Goal: Task Accomplishment & Management: Manage account settings

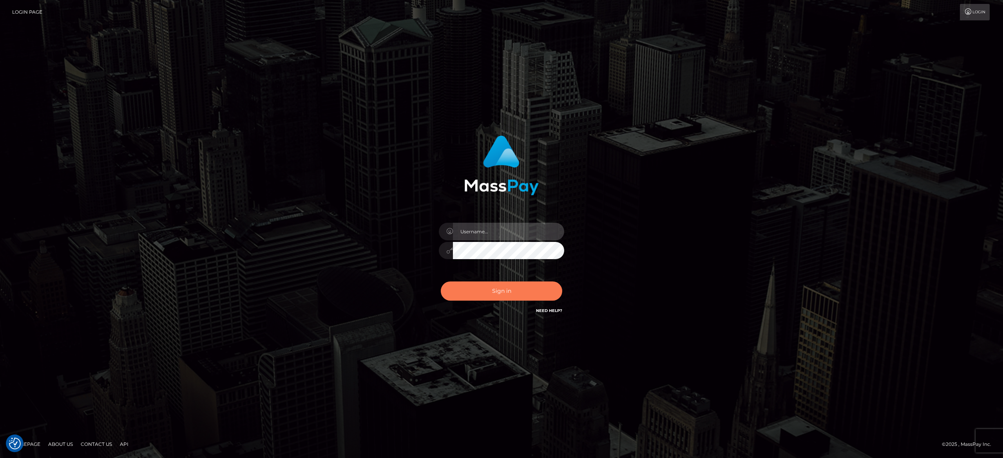
type input "[PERSON_NAME].[PERSON_NAME]"
click at [485, 293] on button "Sign in" at bounding box center [501, 291] width 121 height 19
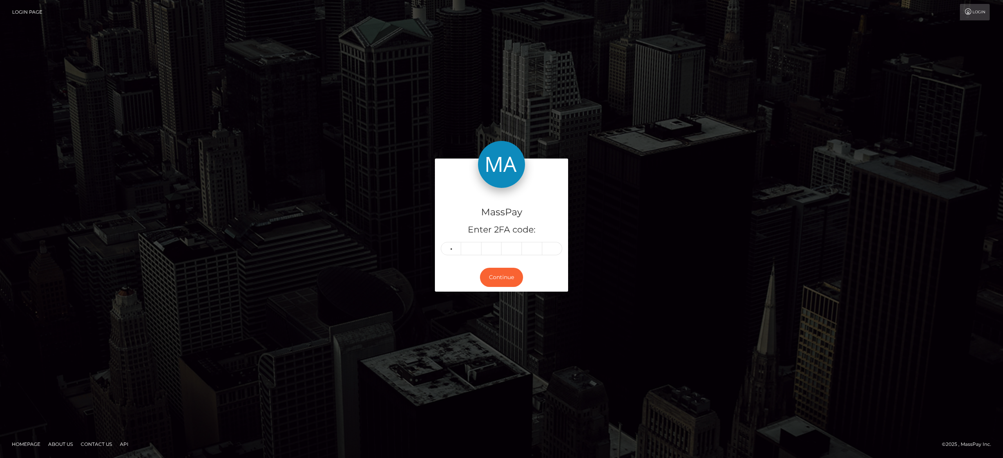
type input "6"
type input "8"
type input "4"
type input "2"
type input "4"
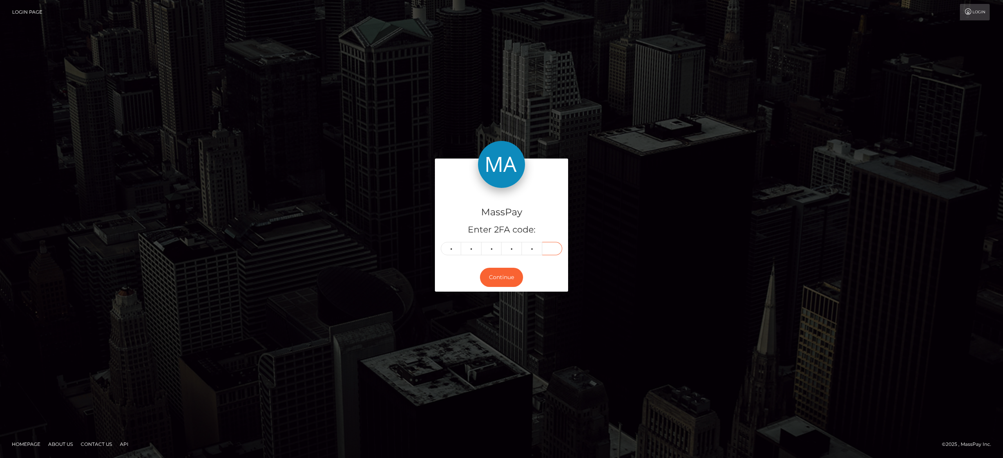
type input "0"
